Goal: Information Seeking & Learning: Learn about a topic

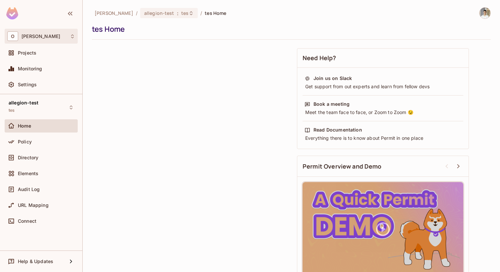
click at [44, 31] on div "O Omer Test" at bounding box center [41, 36] width 73 height 15
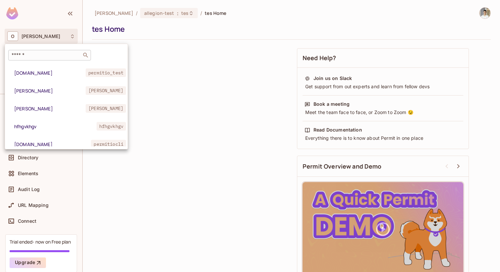
click at [64, 51] on div "​" at bounding box center [49, 55] width 83 height 11
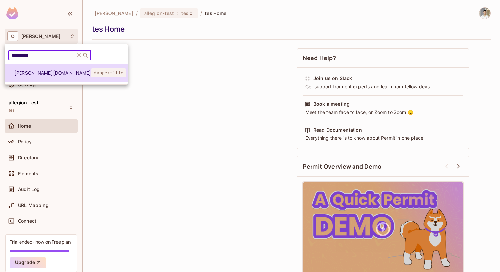
type input "**********"
click at [45, 74] on span "dan.permit.io" at bounding box center [52, 73] width 77 height 6
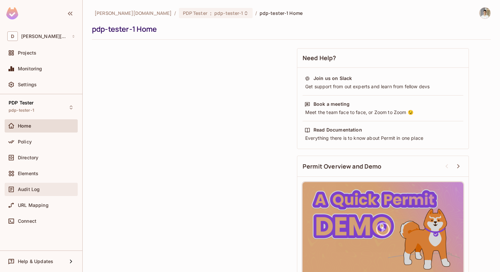
click at [47, 191] on div "Audit Log" at bounding box center [46, 189] width 57 height 5
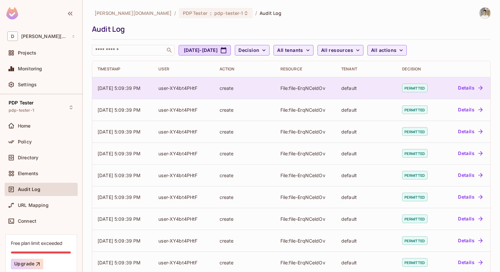
click at [207, 94] on td "user-XY4bt4PHtF" at bounding box center [183, 88] width 61 height 22
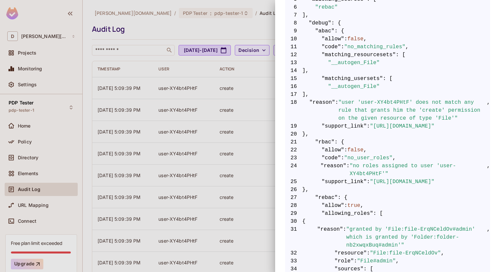
click at [370, 123] on span ""https://docs.permit.io/errors/no_matching_rules"" at bounding box center [402, 126] width 64 height 8
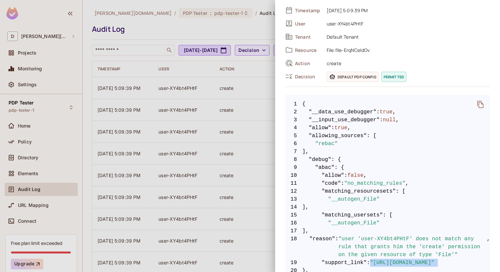
scroll to position [34, 0]
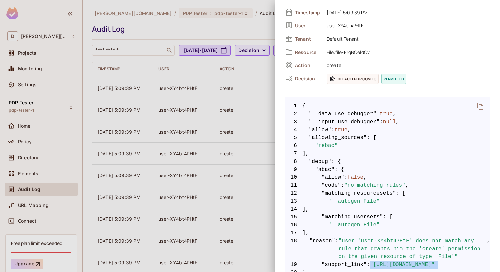
click at [481, 101] on button "delete" at bounding box center [481, 107] width 16 height 16
click at [209, 89] on div at bounding box center [250, 136] width 500 height 272
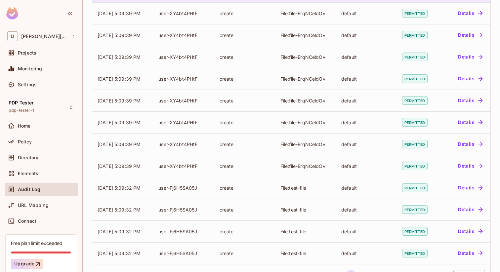
scroll to position [164, 0]
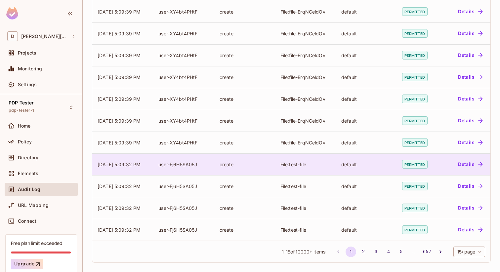
click at [247, 164] on div "create" at bounding box center [245, 164] width 50 height 6
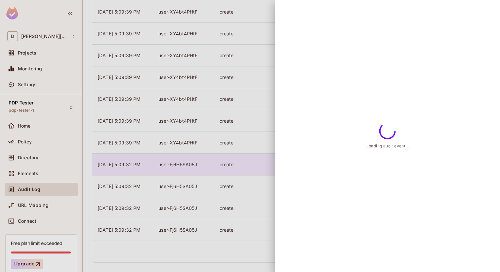
click at [247, 164] on div at bounding box center [250, 136] width 500 height 272
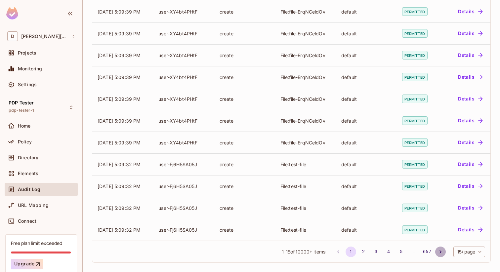
click at [440, 253] on icon "Go to next page" at bounding box center [441, 251] width 2 height 3
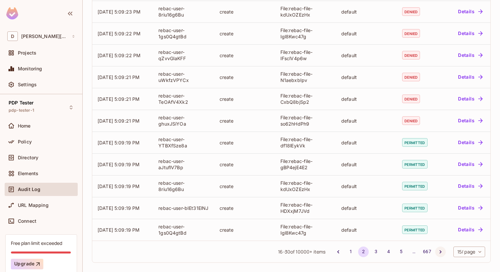
click at [438, 250] on icon "Go to next page" at bounding box center [440, 252] width 7 height 7
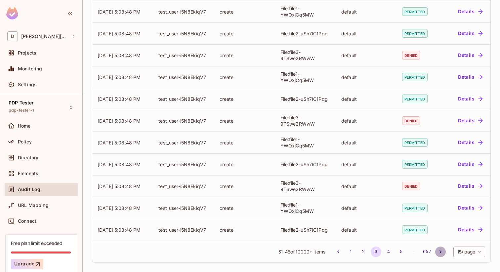
click at [438, 249] on icon "Go to next page" at bounding box center [440, 252] width 7 height 7
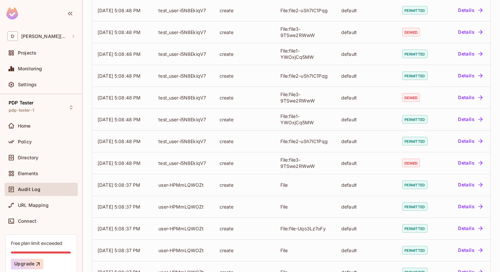
scroll to position [124, 0]
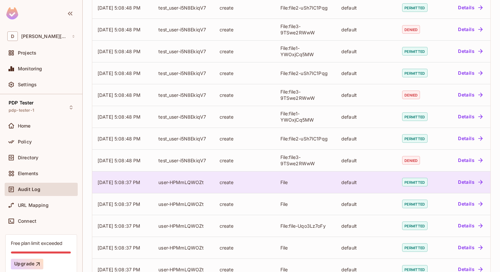
click at [301, 178] on td "File" at bounding box center [305, 182] width 61 height 22
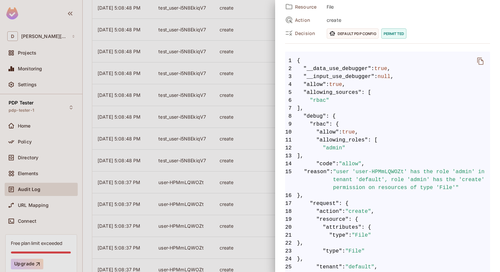
scroll to position [81, 0]
click at [348, 159] on span ""allow"" at bounding box center [350, 163] width 22 height 8
copy span "allow"
click at [235, 28] on div at bounding box center [250, 136] width 500 height 272
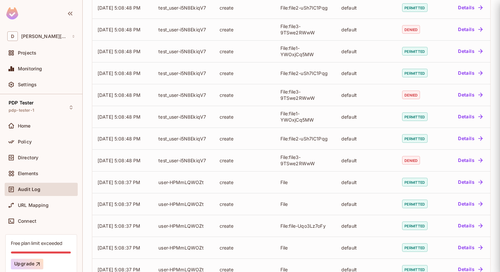
scroll to position [0, 0]
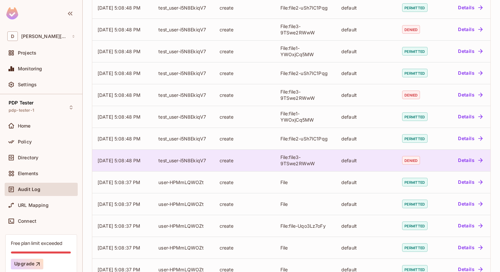
click at [312, 155] on div "File:file3-9TSwe2RWwW" at bounding box center [305, 160] width 50 height 13
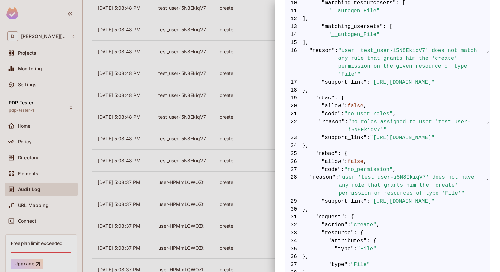
scroll to position [210, 0]
click at [371, 121] on span ""no roles assigned to user 'test_user-i5N8EkiqV7'"" at bounding box center [417, 125] width 139 height 16
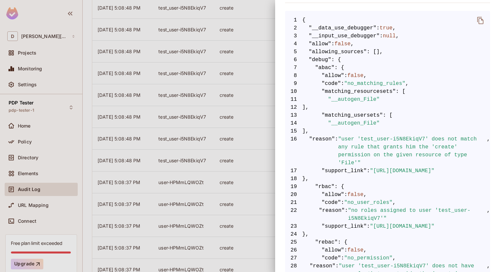
scroll to position [119, 0]
